Goal: Information Seeking & Learning: Learn about a topic

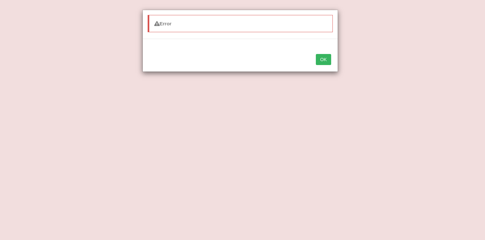
click at [319, 56] on button "OK" at bounding box center [323, 59] width 15 height 11
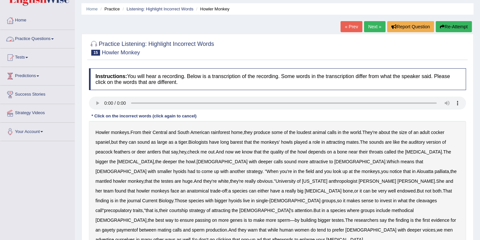
scroll to position [42, 0]
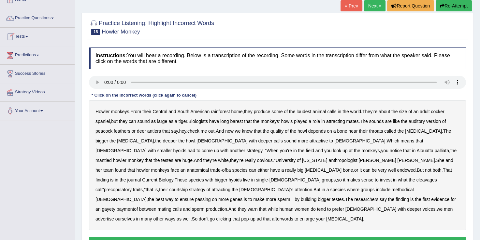
click at [25, 53] on link "Predictions" at bounding box center [37, 54] width 74 height 16
click at [24, 38] on link "Tests" at bounding box center [37, 36] width 74 height 16
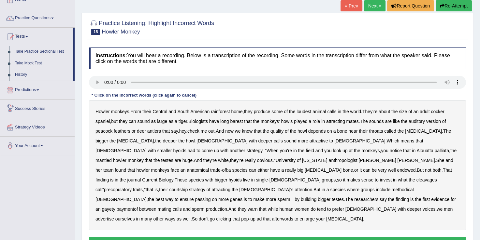
click at [31, 88] on link "Predictions" at bounding box center [37, 89] width 74 height 16
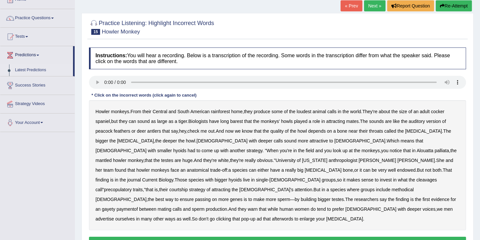
click at [28, 71] on link "Latest Predictions" at bounding box center [42, 70] width 61 height 12
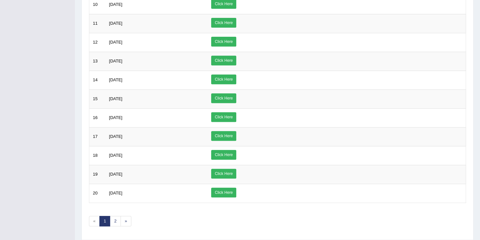
scroll to position [268, 0]
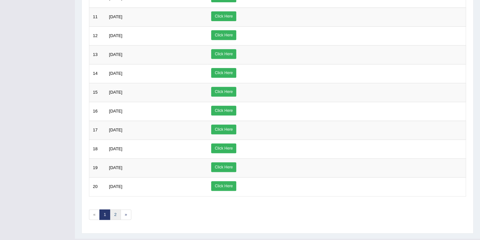
click at [112, 210] on link "2" at bounding box center [115, 215] width 11 height 11
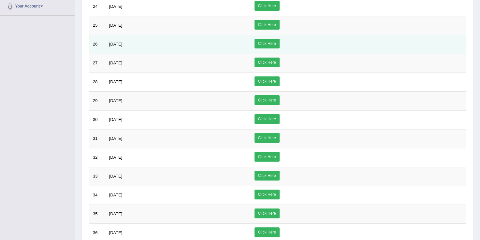
scroll to position [147, 0]
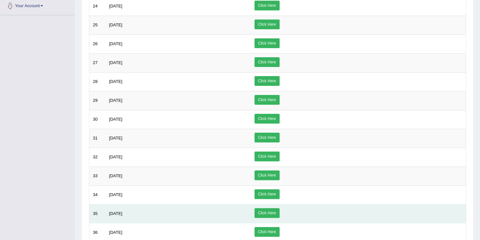
click at [118, 215] on td "[DATE]" at bounding box center [178, 213] width 145 height 19
click at [279, 209] on link "Click Here" at bounding box center [266, 213] width 25 height 10
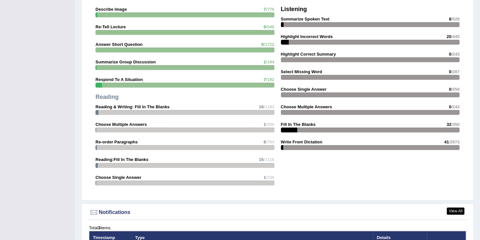
scroll to position [594, 0]
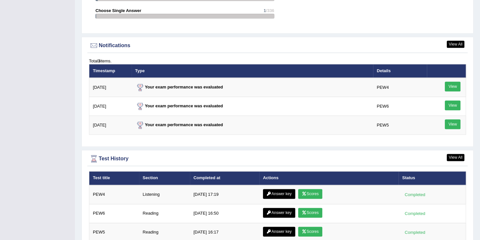
scroll to position [760, 0]
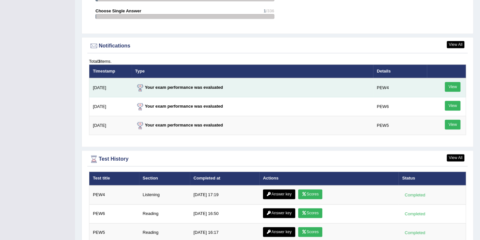
click at [452, 84] on link "View" at bounding box center [452, 87] width 16 height 10
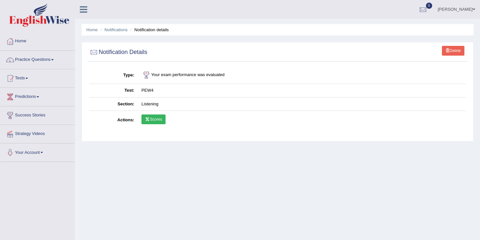
click at [158, 120] on link "Scores" at bounding box center [153, 120] width 24 height 10
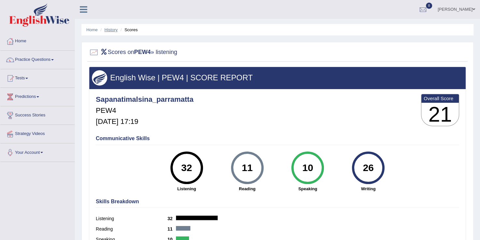
click at [110, 32] on link "History" at bounding box center [111, 29] width 13 height 5
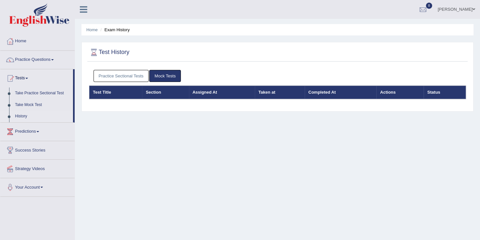
click at [124, 78] on link "Practice Sectional Tests" at bounding box center [120, 76] width 55 height 12
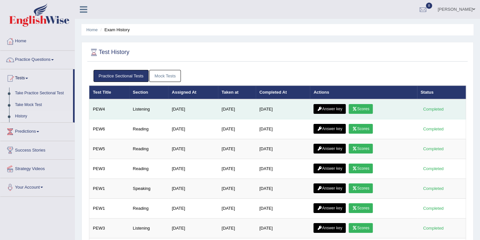
click at [331, 109] on link "Answer key" at bounding box center [329, 109] width 32 height 10
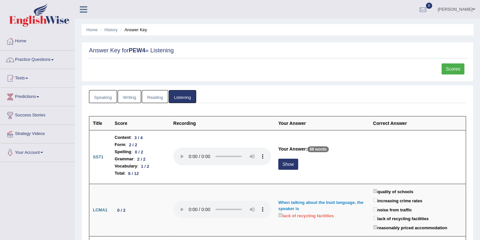
click at [447, 70] on link "Scores" at bounding box center [452, 68] width 23 height 11
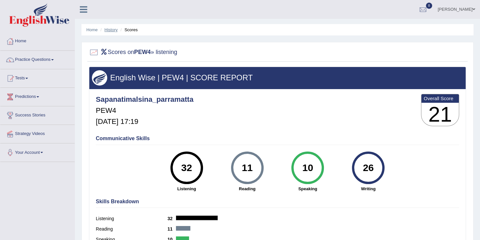
click at [108, 30] on link "History" at bounding box center [111, 29] width 13 height 5
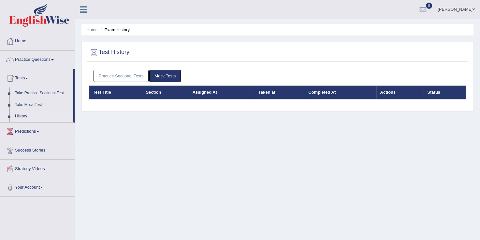
click at [132, 74] on link "Practice Sectional Tests" at bounding box center [120, 76] width 55 height 12
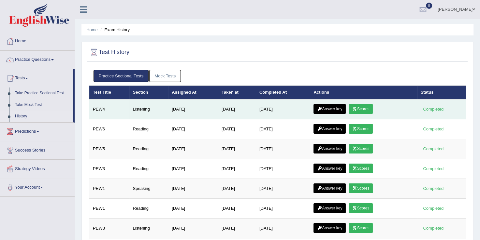
click at [328, 107] on link "Answer key" at bounding box center [329, 109] width 32 height 10
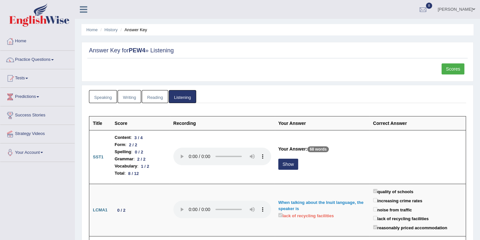
click at [153, 98] on link "Reading" at bounding box center [155, 96] width 26 height 13
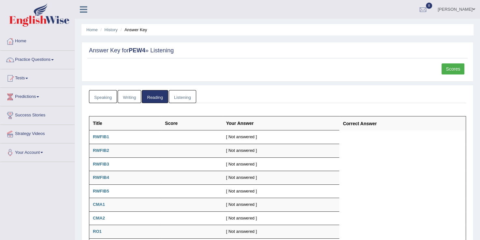
click at [178, 101] on link "Listening" at bounding box center [182, 96] width 27 height 13
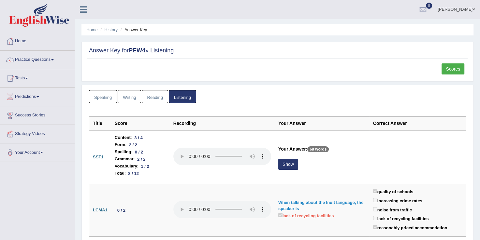
click at [156, 97] on link "Reading" at bounding box center [155, 96] width 26 height 13
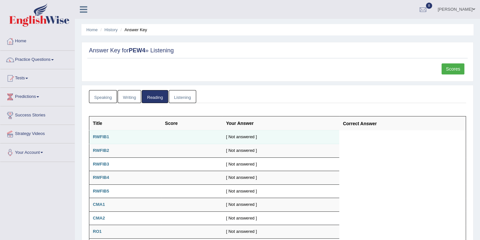
click at [103, 136] on b "RWFIB1" at bounding box center [101, 136] width 16 height 5
drag, startPoint x: 103, startPoint y: 136, endPoint x: 99, endPoint y: 137, distance: 4.1
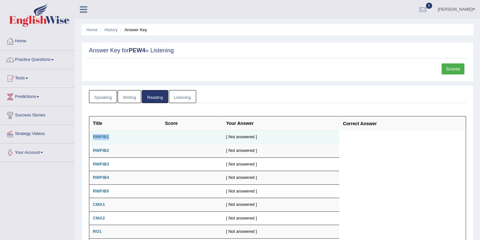
click at [99, 137] on b "RWFIB1" at bounding box center [101, 136] width 16 height 5
click at [242, 138] on td "[ Not answered ]" at bounding box center [280, 138] width 117 height 14
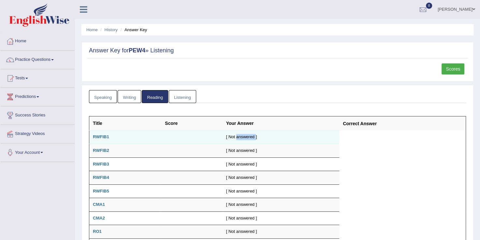
click at [242, 138] on td "[ Not answered ]" at bounding box center [280, 138] width 117 height 14
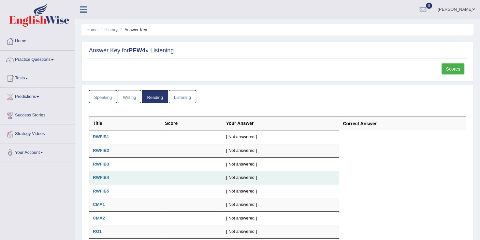
click at [120, 178] on td "RWFIB4" at bounding box center [125, 178] width 72 height 14
click at [98, 177] on b "RWFIB4" at bounding box center [101, 177] width 16 height 5
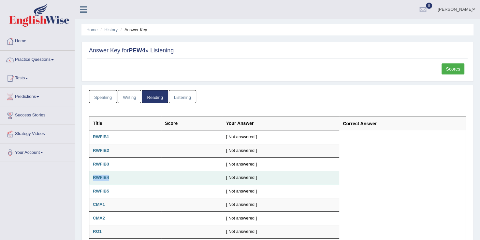
click at [98, 177] on b "RWFIB4" at bounding box center [101, 177] width 16 height 5
click at [126, 98] on link "Writing" at bounding box center [129, 96] width 23 height 13
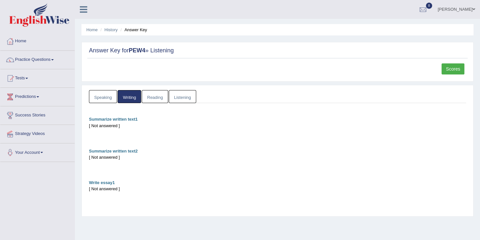
click at [107, 126] on div "[ Not answered ]" at bounding box center [277, 126] width 377 height 6
click at [104, 96] on link "Speaking" at bounding box center [103, 96] width 28 height 13
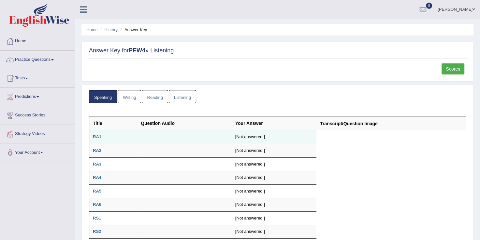
click at [94, 140] on td "RA1" at bounding box center [113, 138] width 48 height 14
drag, startPoint x: 94, startPoint y: 140, endPoint x: 146, endPoint y: 67, distance: 89.2
click at [146, 67] on div "Scores" at bounding box center [277, 70] width 380 height 15
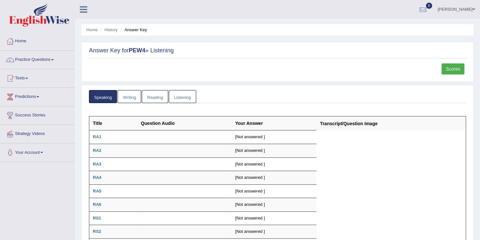
click at [26, 63] on link "Practice Questions" at bounding box center [37, 59] width 74 height 16
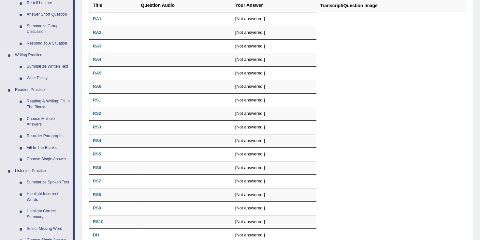
scroll to position [118, 0]
click at [39, 148] on link "Fill In The Blanks" at bounding box center [48, 148] width 49 height 12
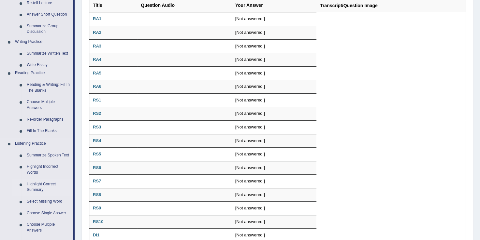
click at [39, 148] on ul "Home Practice Questions Speaking Practice Read Aloud Repeat Sentence Describe I…" at bounding box center [37, 126] width 74 height 424
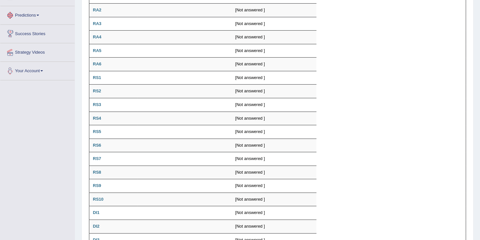
scroll to position [229, 0]
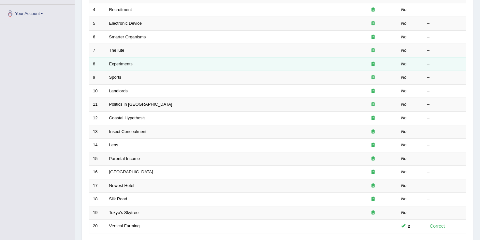
scroll to position [189, 0]
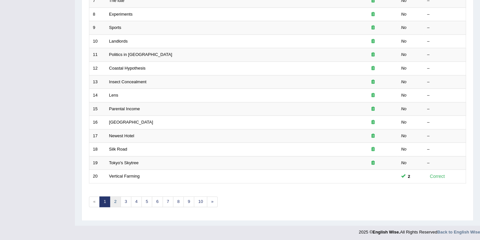
click at [116, 203] on link "2" at bounding box center [115, 202] width 11 height 11
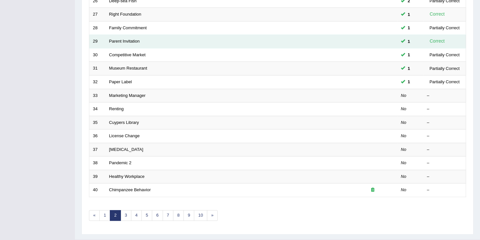
scroll to position [176, 0]
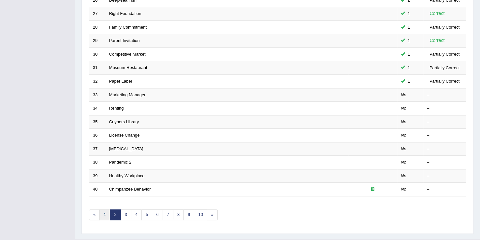
click at [104, 213] on link "1" at bounding box center [104, 215] width 11 height 11
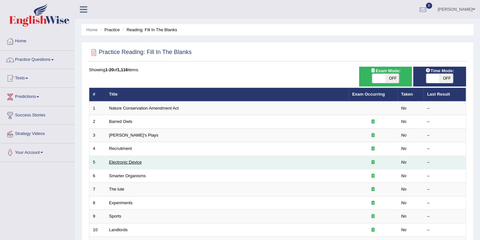
click at [123, 163] on link "Electronic Device" at bounding box center [125, 162] width 33 height 5
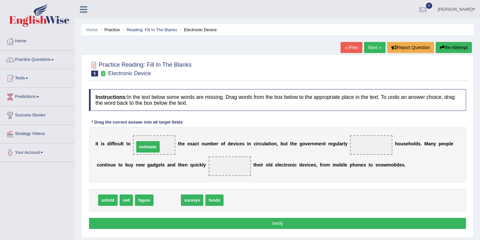
drag, startPoint x: 168, startPoint y: 199, endPoint x: 149, endPoint y: 145, distance: 57.3
drag, startPoint x: 167, startPoint y: 200, endPoint x: 353, endPoint y: 148, distance: 192.9
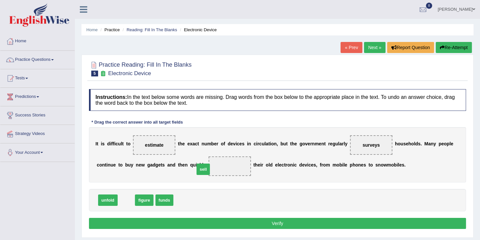
drag, startPoint x: 126, startPoint y: 202, endPoint x: 203, endPoint y: 171, distance: 82.8
click at [263, 221] on button "Verify" at bounding box center [277, 223] width 377 height 11
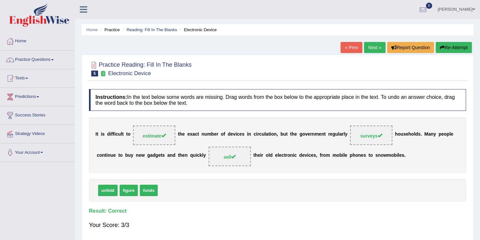
click at [374, 49] on link "Next »" at bounding box center [374, 47] width 21 height 11
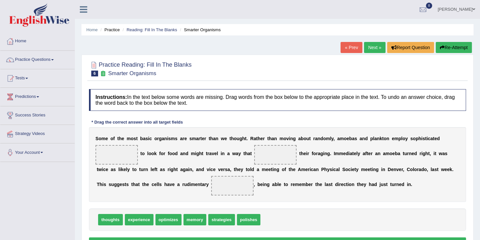
drag, startPoint x: 190, startPoint y: 217, endPoint x: 121, endPoint y: 157, distance: 91.2
drag, startPoint x: 190, startPoint y: 218, endPoint x: 117, endPoint y: 161, distance: 92.5
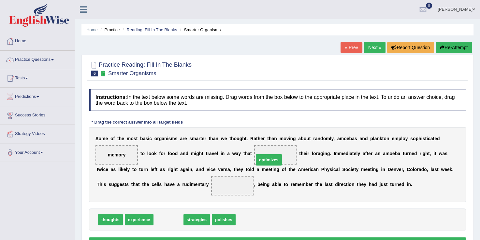
drag, startPoint x: 165, startPoint y: 218, endPoint x: 266, endPoint y: 159, distance: 116.7
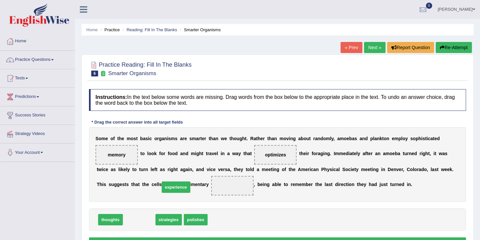
drag, startPoint x: 134, startPoint y: 220, endPoint x: 171, endPoint y: 188, distance: 49.1
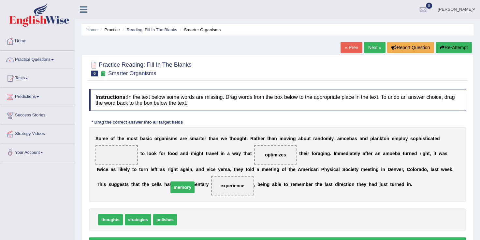
drag, startPoint x: 121, startPoint y: 153, endPoint x: 187, endPoint y: 185, distance: 73.4
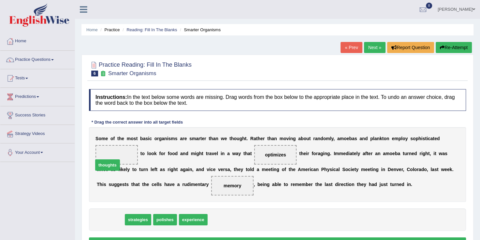
drag, startPoint x: 115, startPoint y: 218, endPoint x: 119, endPoint y: 153, distance: 65.2
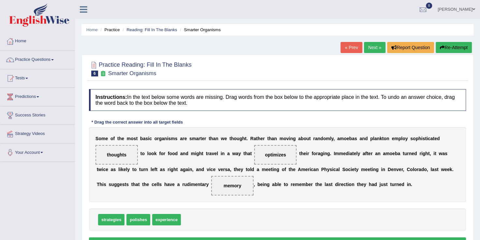
scroll to position [102, 0]
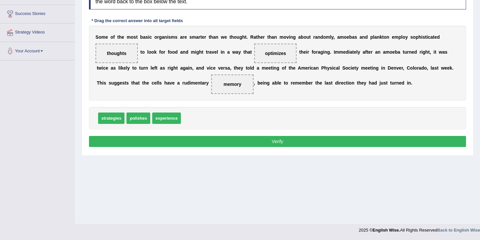
click at [252, 142] on button "Verify" at bounding box center [277, 141] width 377 height 11
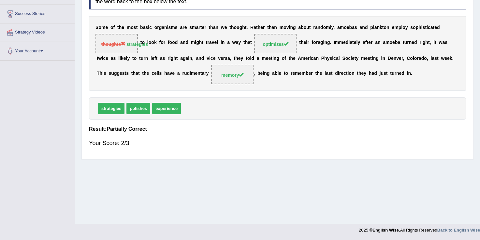
scroll to position [0, 0]
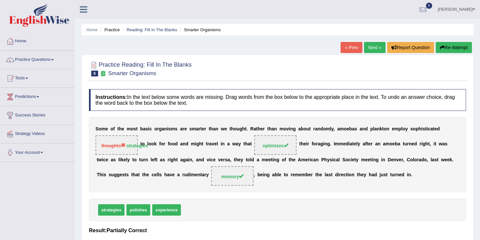
click at [374, 51] on link "Next »" at bounding box center [374, 47] width 21 height 11
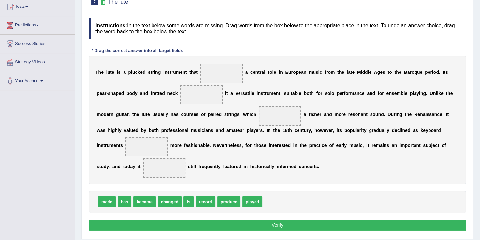
scroll to position [73, 0]
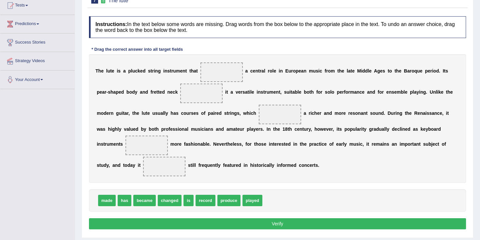
drag, startPoint x: 248, startPoint y: 200, endPoint x: 220, endPoint y: 151, distance: 56.5
drag, startPoint x: 246, startPoint y: 203, endPoint x: 222, endPoint y: 162, distance: 47.0
drag, startPoint x: 247, startPoint y: 200, endPoint x: 221, endPoint y: 102, distance: 100.9
drag, startPoint x: 217, startPoint y: 114, endPoint x: 213, endPoint y: 73, distance: 40.9
drag, startPoint x: 105, startPoint y: 200, endPoint x: 135, endPoint y: 130, distance: 76.8
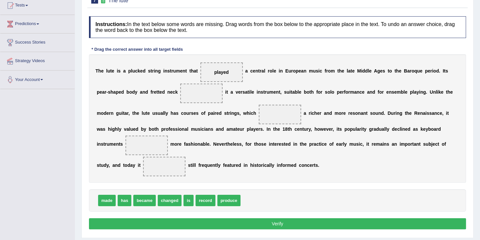
drag, startPoint x: 107, startPoint y: 199, endPoint x: 124, endPoint y: 138, distance: 62.9
drag, startPoint x: 110, startPoint y: 202, endPoint x: 141, endPoint y: 134, distance: 74.9
drag, startPoint x: 109, startPoint y: 201, endPoint x: 129, endPoint y: 142, distance: 62.6
drag, startPoint x: 106, startPoint y: 202, endPoint x: 167, endPoint y: 93, distance: 124.2
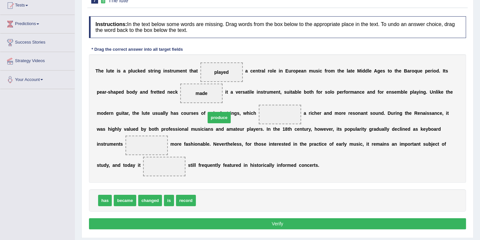
drag, startPoint x: 207, startPoint y: 201, endPoint x: 217, endPoint y: 118, distance: 83.6
drag, startPoint x: 126, startPoint y: 202, endPoint x: 410, endPoint y: 139, distance: 291.1
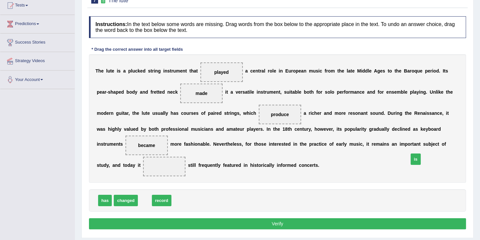
drag, startPoint x: 141, startPoint y: 201, endPoint x: 412, endPoint y: 160, distance: 273.7
click at [274, 221] on button "Verify" at bounding box center [277, 223] width 377 height 11
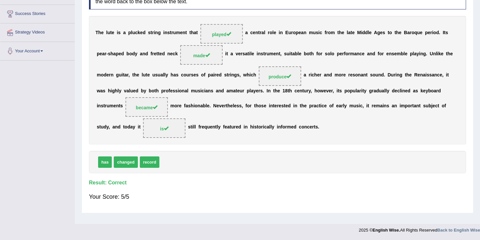
scroll to position [0, 0]
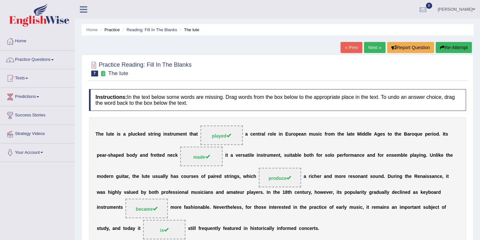
click at [373, 48] on link "Next »" at bounding box center [374, 47] width 21 height 11
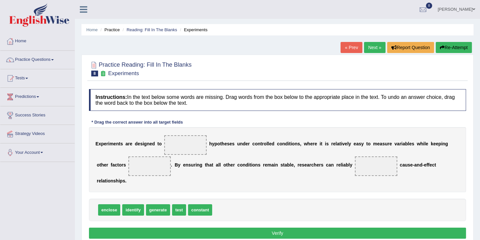
drag, startPoint x: 130, startPoint y: 201, endPoint x: 163, endPoint y: 157, distance: 54.7
drag, startPoint x: 126, startPoint y: 202, endPoint x: 175, endPoint y: 150, distance: 70.7
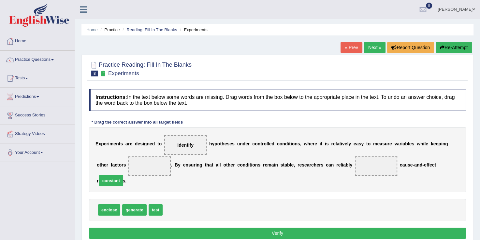
drag, startPoint x: 175, startPoint y: 198, endPoint x: 109, endPoint y: 168, distance: 71.7
drag, startPoint x: 154, startPoint y: 200, endPoint x: 322, endPoint y: 170, distance: 171.0
click at [282, 228] on button "Verify" at bounding box center [277, 233] width 377 height 11
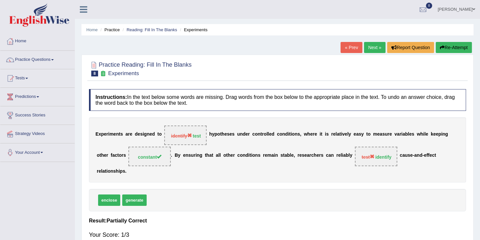
click at [442, 49] on icon "button" at bounding box center [442, 47] width 5 height 5
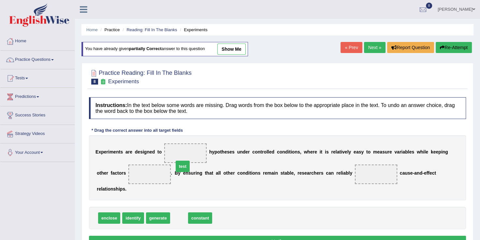
drag, startPoint x: 174, startPoint y: 209, endPoint x: 178, endPoint y: 157, distance: 51.9
drag, startPoint x: 183, startPoint y: 206, endPoint x: 113, endPoint y: 173, distance: 76.9
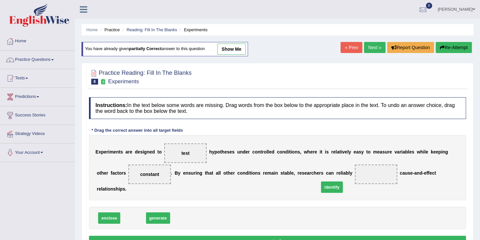
drag, startPoint x: 130, startPoint y: 209, endPoint x: 329, endPoint y: 178, distance: 201.0
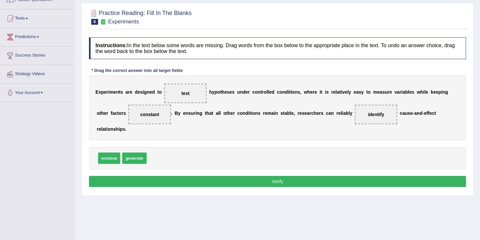
scroll to position [61, 0]
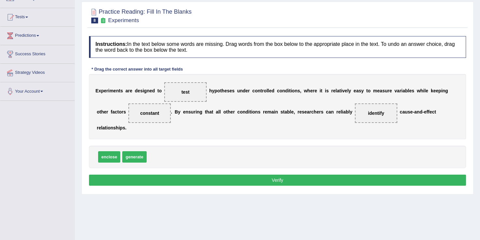
click at [315, 175] on button "Verify" at bounding box center [277, 180] width 377 height 11
